Goal: Use online tool/utility: Utilize a website feature to perform a specific function

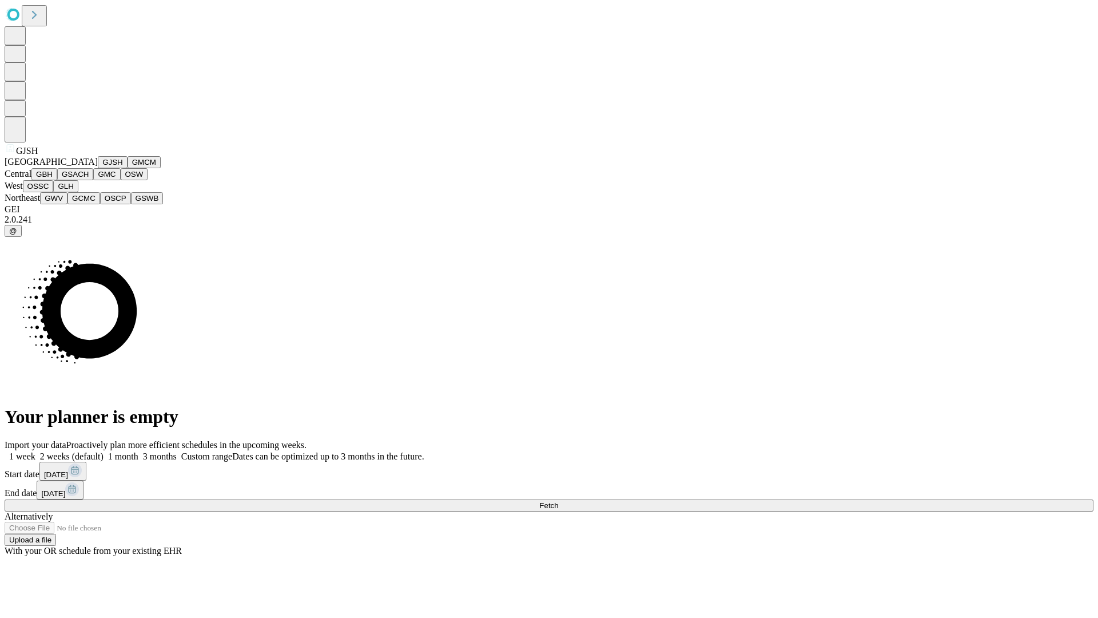
click at [98, 168] on button "GJSH" at bounding box center [113, 162] width 30 height 12
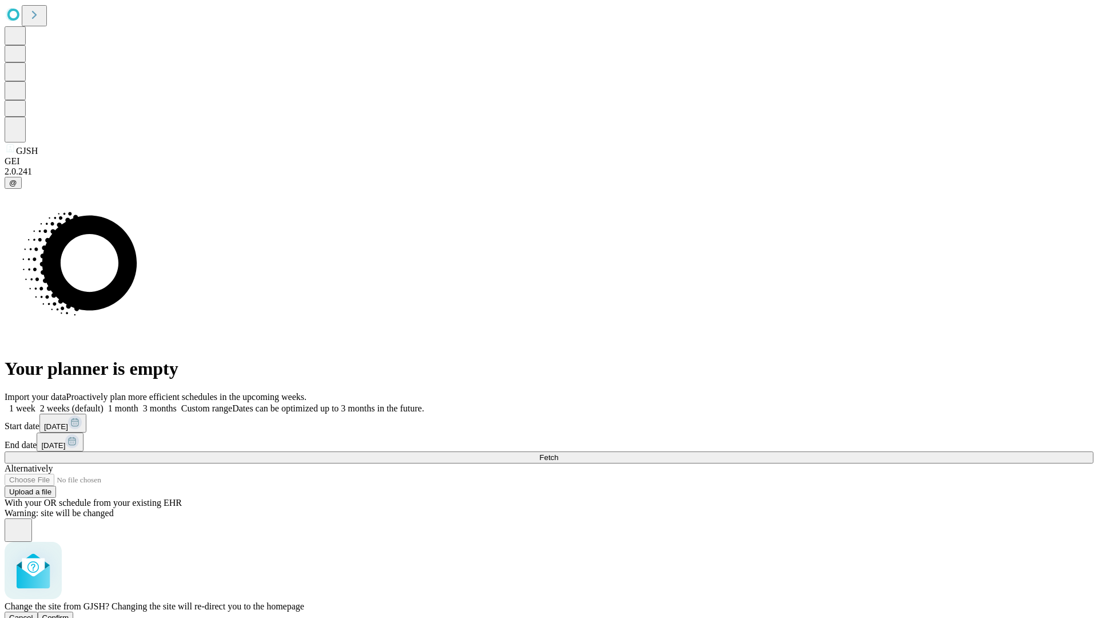
click at [69, 613] on span "Confirm" at bounding box center [55, 617] width 27 height 9
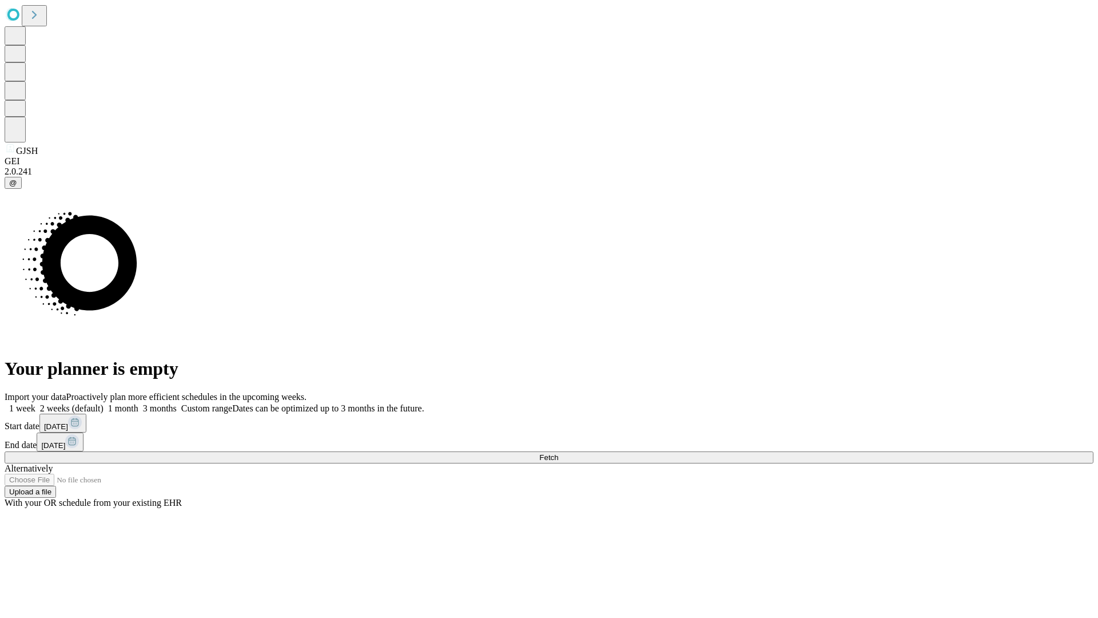
click at [35, 403] on label "1 week" at bounding box center [20, 408] width 31 height 10
click at [558, 453] on span "Fetch" at bounding box center [548, 457] width 19 height 9
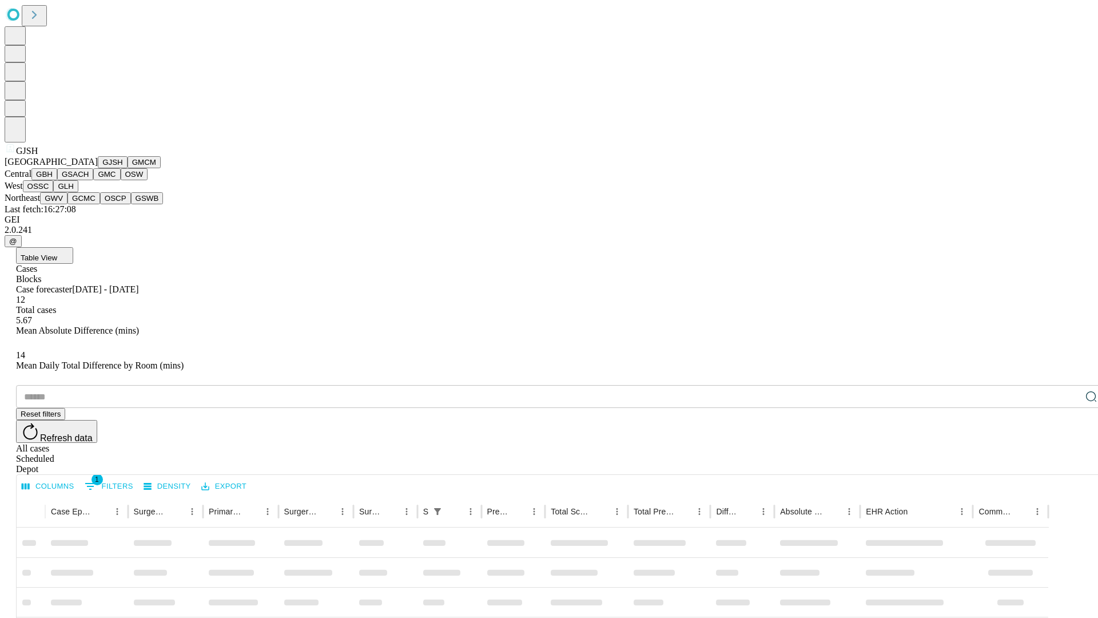
click at [128, 168] on button "GMCM" at bounding box center [144, 162] width 33 height 12
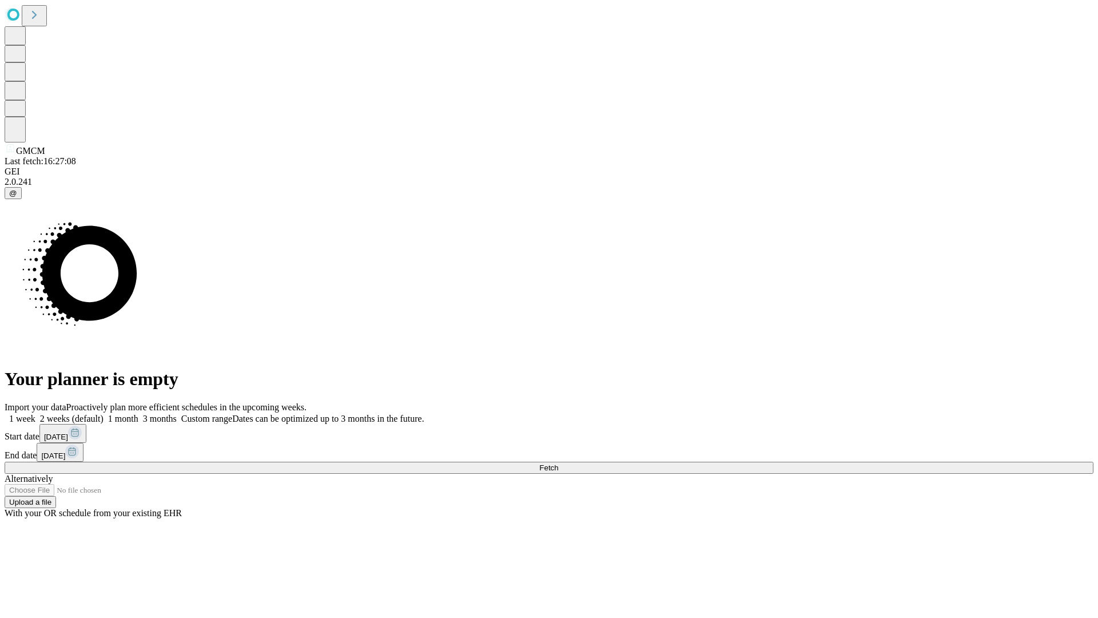
click at [35, 414] on label "1 week" at bounding box center [20, 419] width 31 height 10
click at [558, 463] on span "Fetch" at bounding box center [548, 467] width 19 height 9
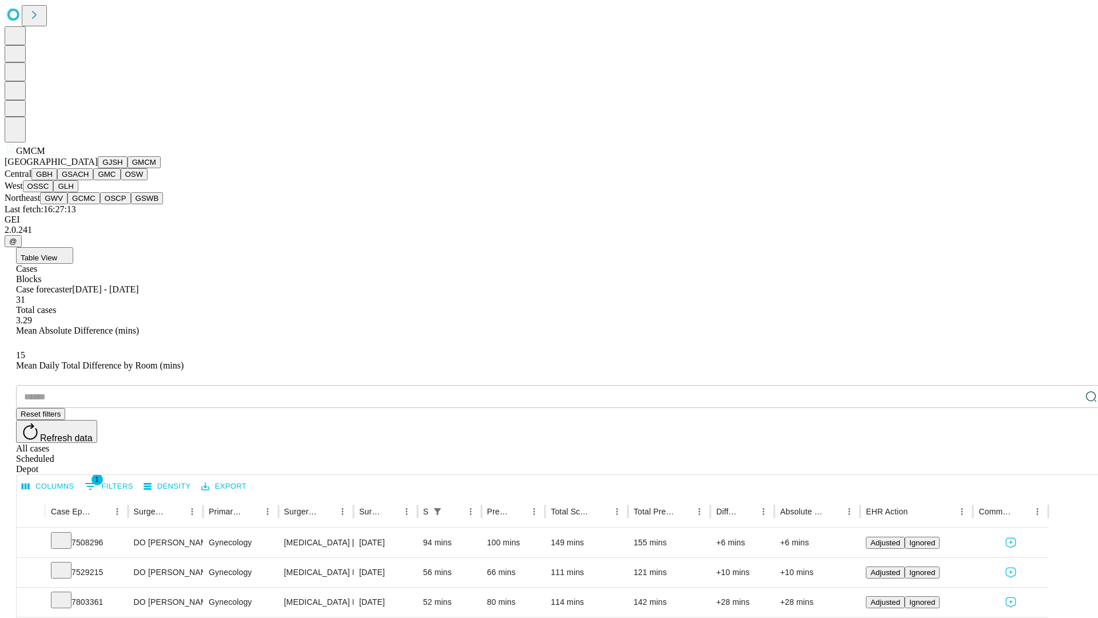
click at [57, 180] on button "GBH" at bounding box center [44, 174] width 26 height 12
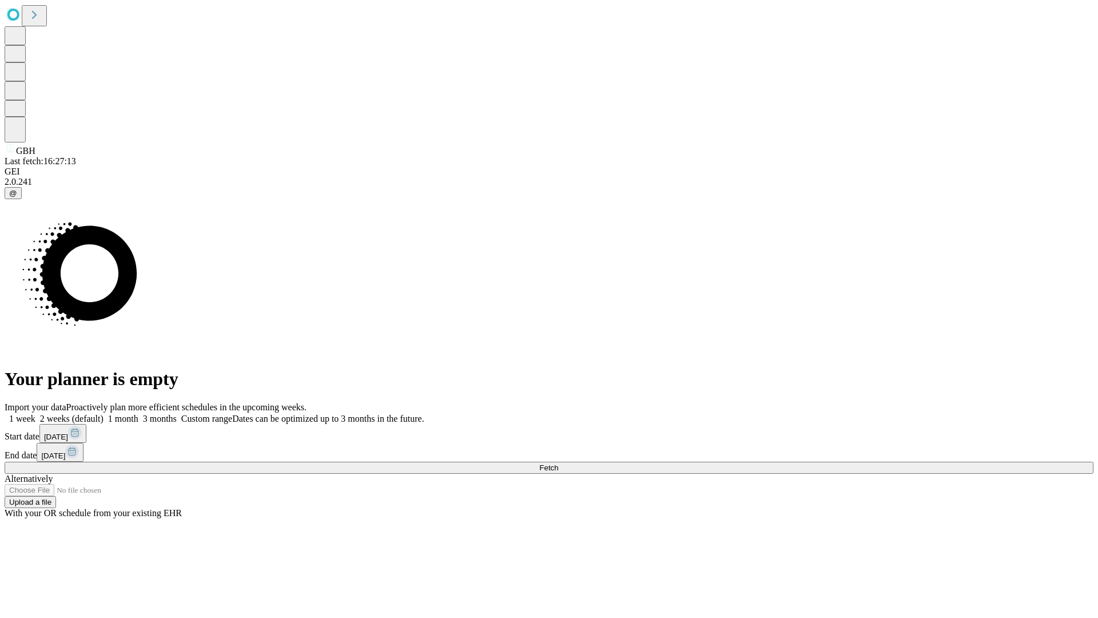
click at [35, 414] on label "1 week" at bounding box center [20, 419] width 31 height 10
click at [558, 463] on span "Fetch" at bounding box center [548, 467] width 19 height 9
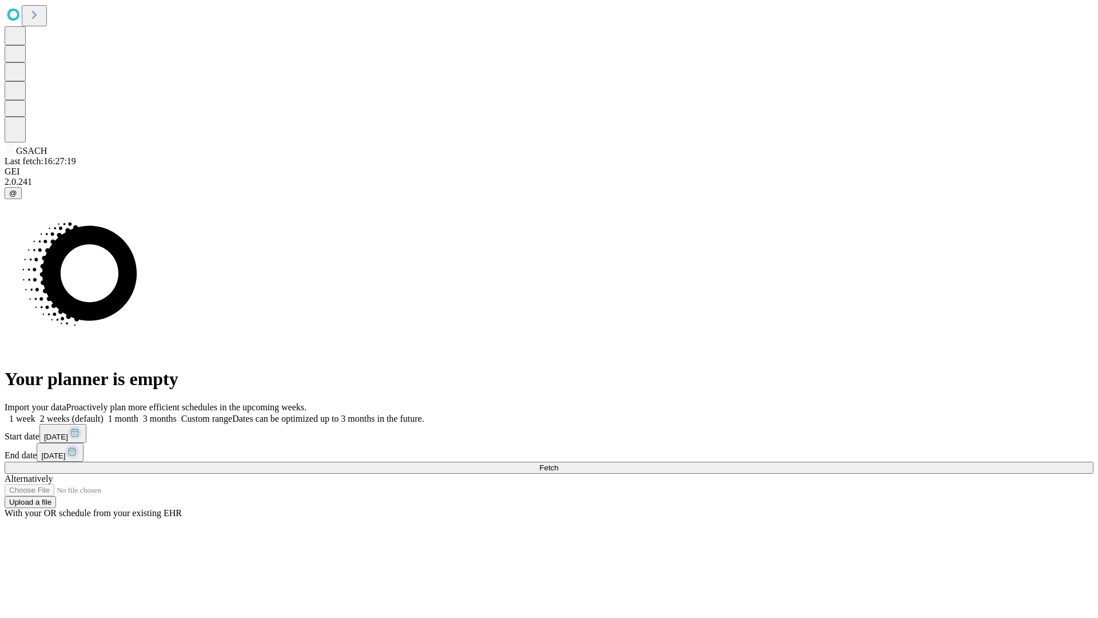
click at [35, 414] on label "1 week" at bounding box center [20, 419] width 31 height 10
click at [558, 463] on span "Fetch" at bounding box center [548, 467] width 19 height 9
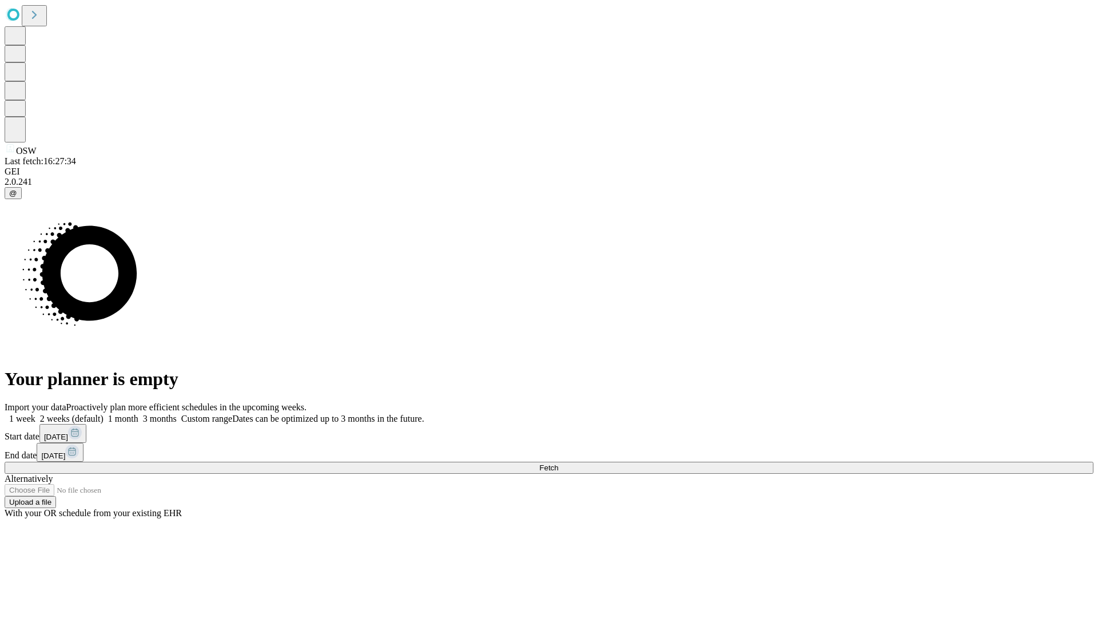
click at [35, 414] on label "1 week" at bounding box center [20, 419] width 31 height 10
click at [558, 463] on span "Fetch" at bounding box center [548, 467] width 19 height 9
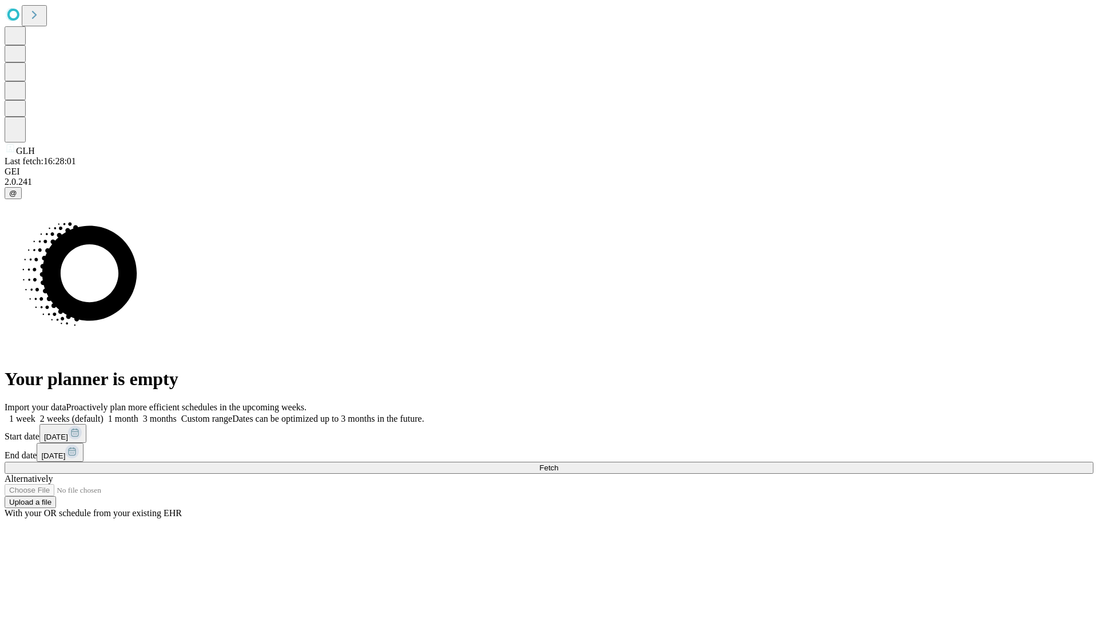
click at [35, 414] on label "1 week" at bounding box center [20, 419] width 31 height 10
click at [558, 463] on span "Fetch" at bounding box center [548, 467] width 19 height 9
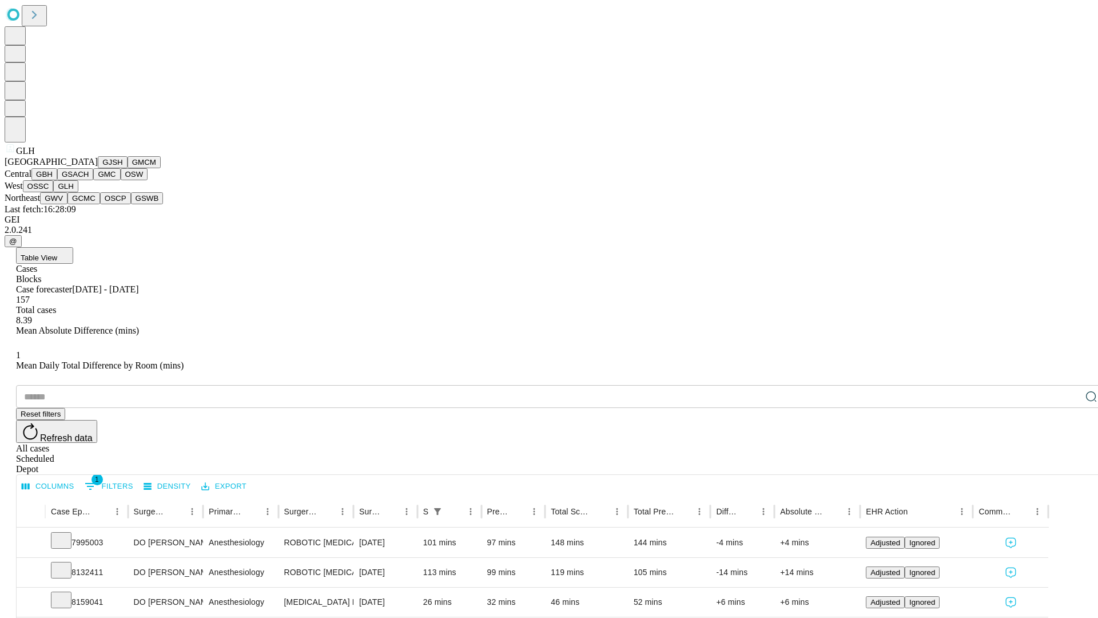
click at [67, 204] on button "GWV" at bounding box center [53, 198] width 27 height 12
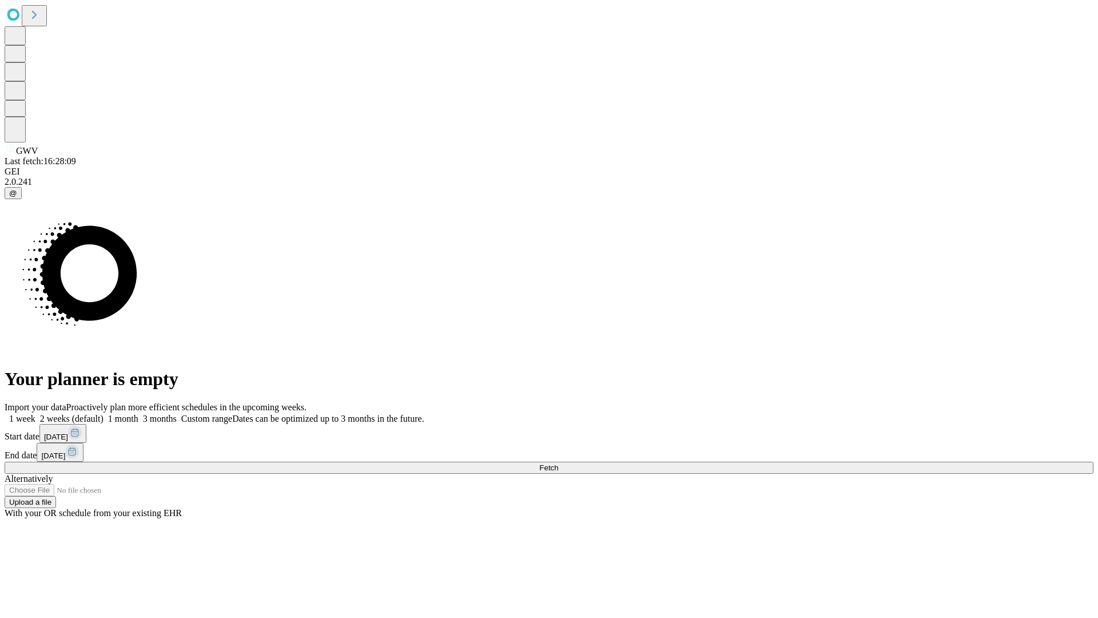
click at [558, 463] on span "Fetch" at bounding box center [548, 467] width 19 height 9
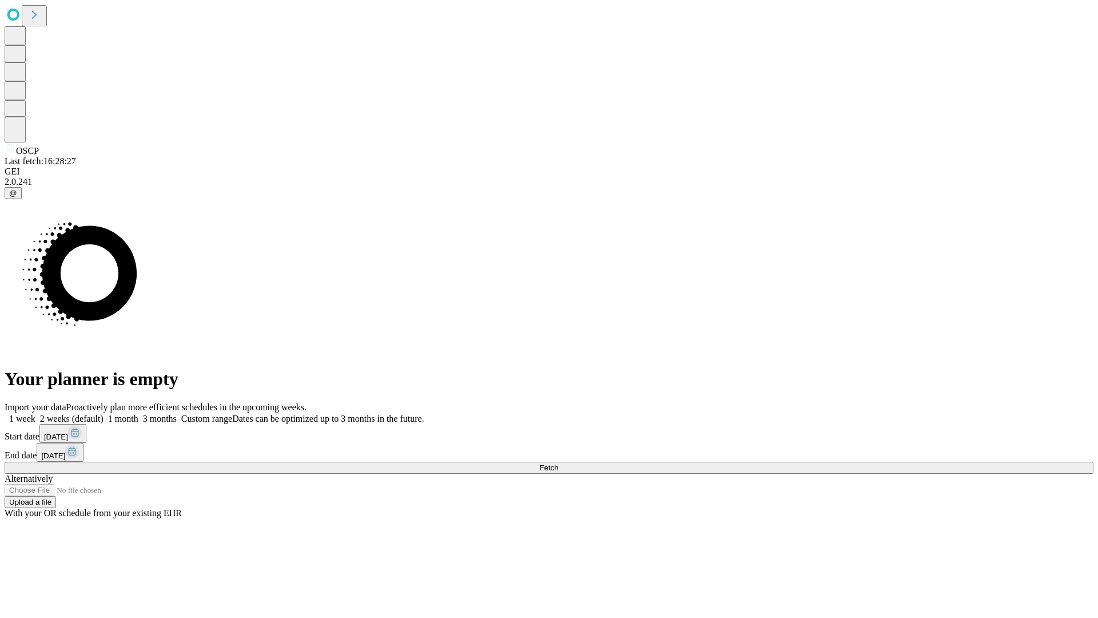
click at [35, 414] on label "1 week" at bounding box center [20, 419] width 31 height 10
click at [558, 463] on span "Fetch" at bounding box center [548, 467] width 19 height 9
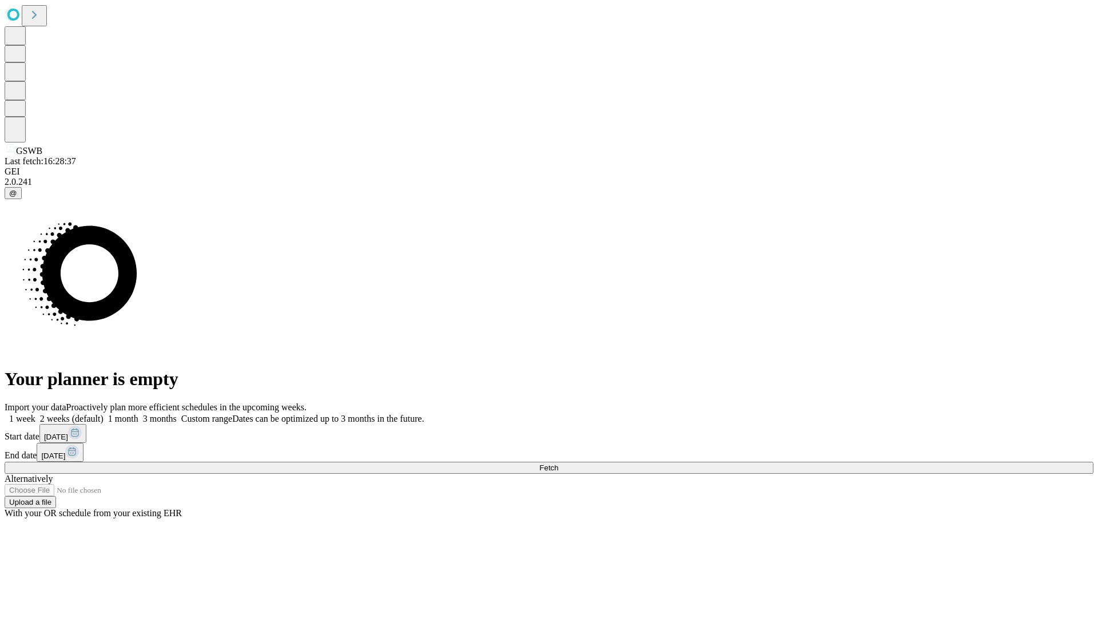
click at [35, 414] on label "1 week" at bounding box center [20, 419] width 31 height 10
click at [558, 463] on span "Fetch" at bounding box center [548, 467] width 19 height 9
